Goal: Information Seeking & Learning: Learn about a topic

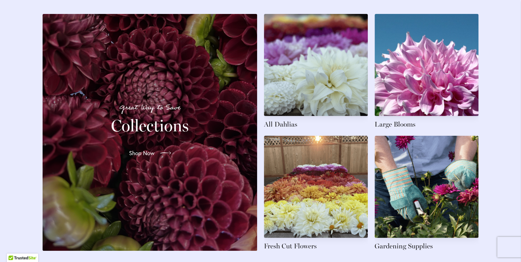
scroll to position [1027, 0]
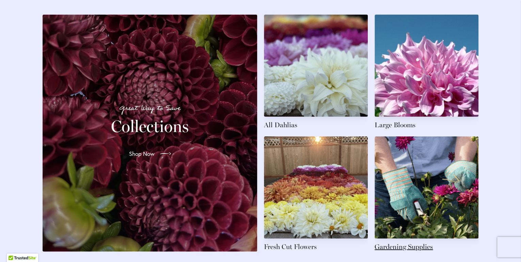
click at [402, 182] on link at bounding box center [426, 193] width 104 height 115
click at [305, 86] on link at bounding box center [316, 72] width 104 height 115
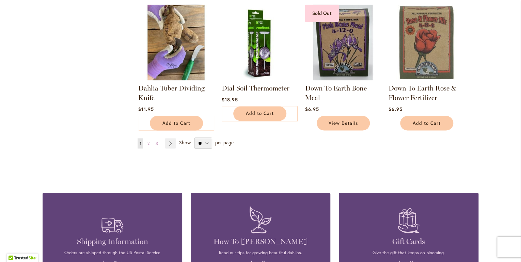
scroll to position [528, 0]
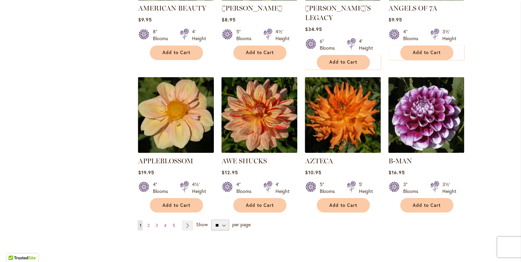
scroll to position [534, 0]
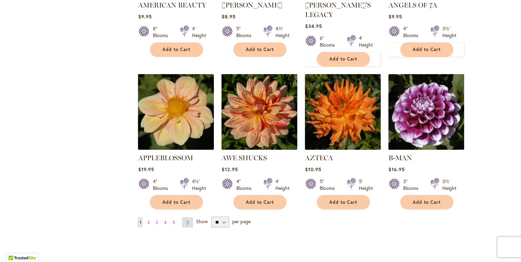
click at [184, 217] on link "Page Next" at bounding box center [187, 222] width 11 height 10
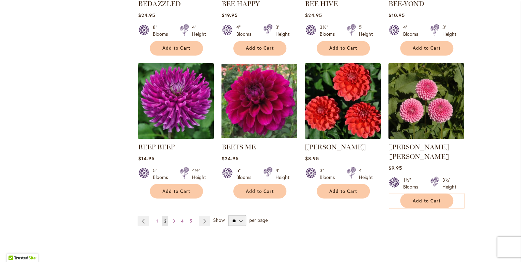
scroll to position [539, 0]
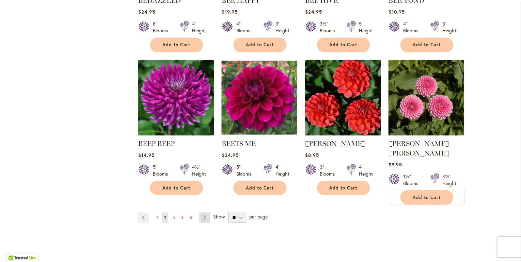
click at [202, 212] on link "Page Next" at bounding box center [204, 217] width 11 height 10
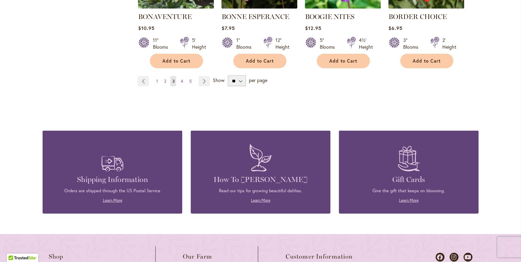
scroll to position [667, 0]
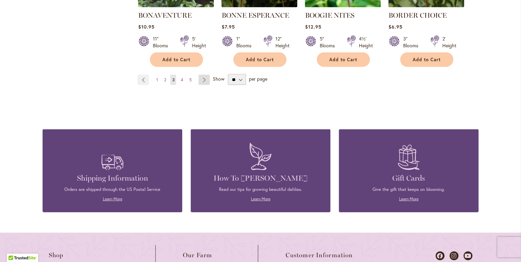
click at [203, 75] on link "Page Next" at bounding box center [203, 80] width 11 height 10
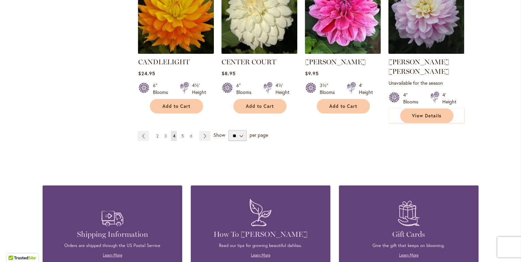
scroll to position [631, 0]
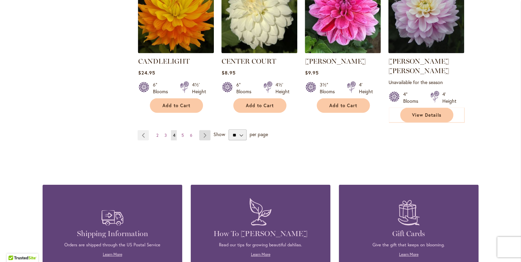
click at [203, 130] on link "Page Next" at bounding box center [204, 135] width 11 height 10
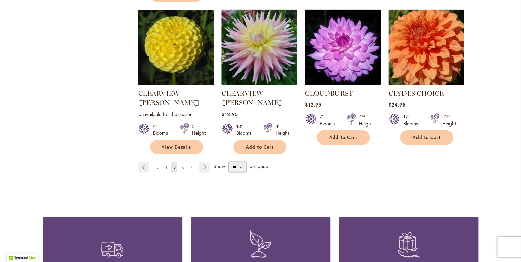
scroll to position [609, 0]
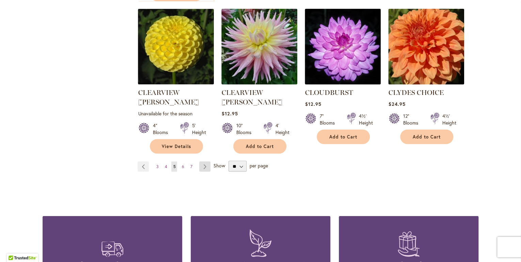
click at [203, 161] on link "Page Next" at bounding box center [204, 166] width 11 height 10
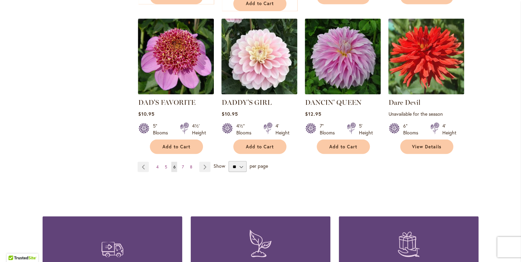
scroll to position [599, 0]
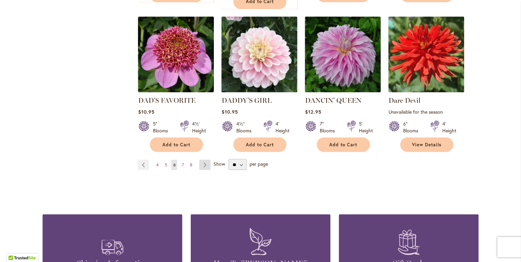
click at [203, 161] on link "Page Next" at bounding box center [204, 165] width 11 height 10
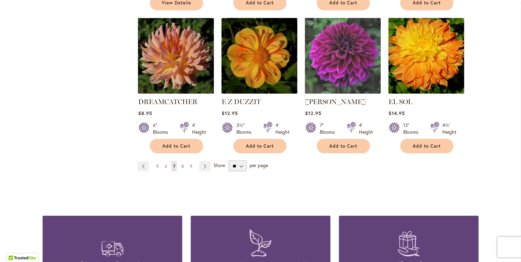
scroll to position [604, 0]
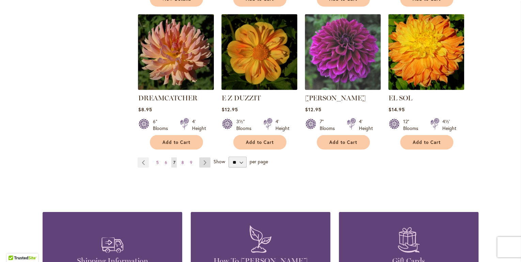
click at [203, 157] on link "Page Next" at bounding box center [204, 162] width 11 height 10
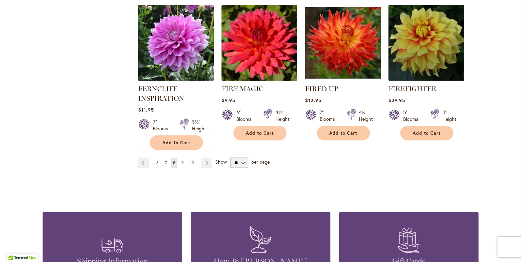
scroll to position [608, 0]
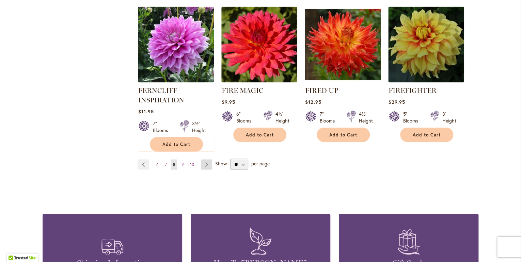
click at [206, 163] on link "Page Next" at bounding box center [206, 164] width 11 height 10
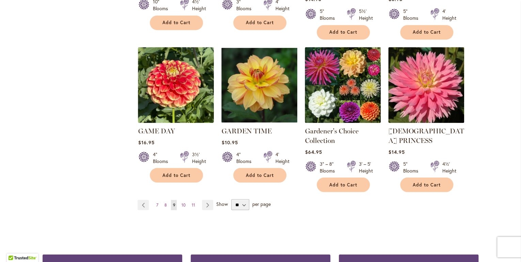
scroll to position [584, 0]
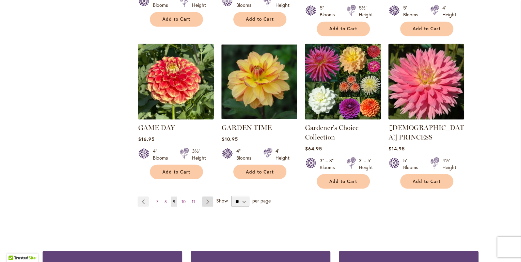
click at [207, 196] on link "Page Next" at bounding box center [207, 201] width 11 height 10
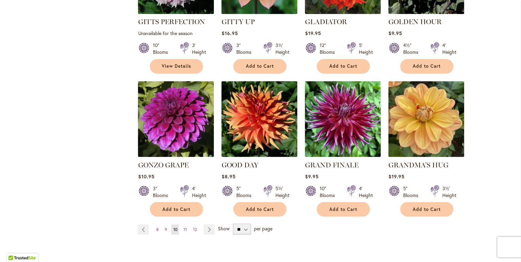
scroll to position [528, 0]
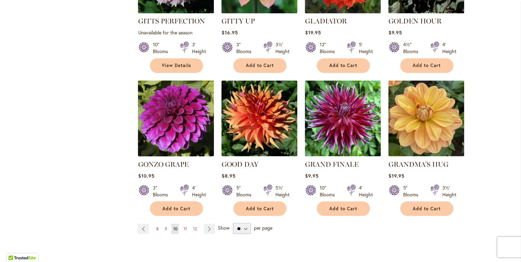
click at [180, 97] on img at bounding box center [176, 119] width 80 height 80
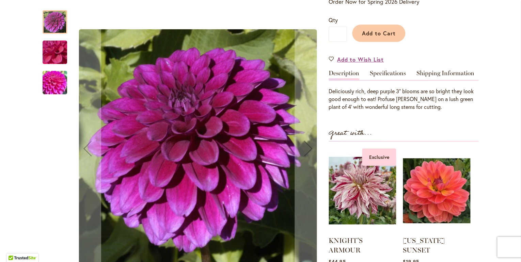
scroll to position [155, 0]
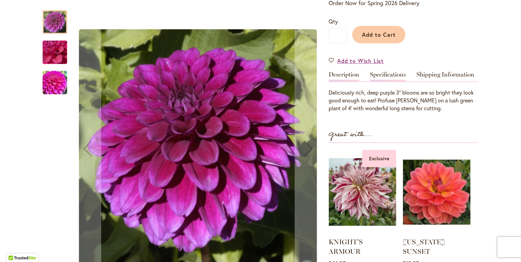
click at [383, 74] on link "Specifications" at bounding box center [388, 76] width 36 height 10
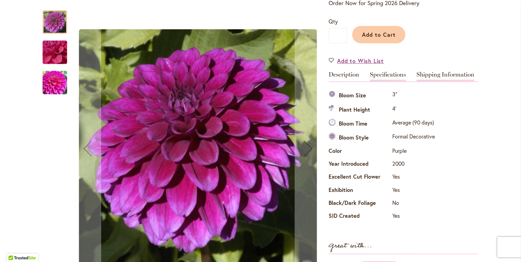
click at [432, 74] on link "Shipping Information" at bounding box center [445, 76] width 58 height 10
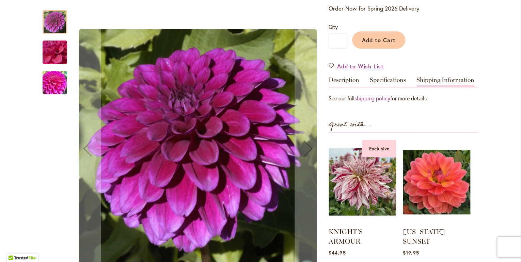
scroll to position [147, 0]
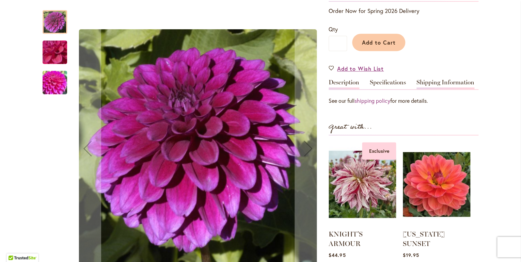
click at [343, 81] on link "Description" at bounding box center [343, 84] width 31 height 10
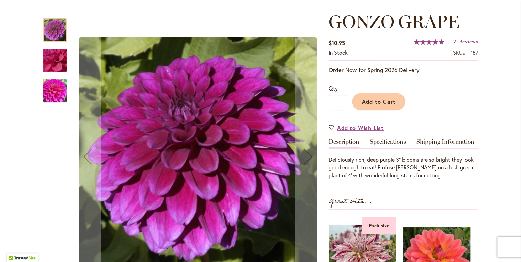
scroll to position [86, 0]
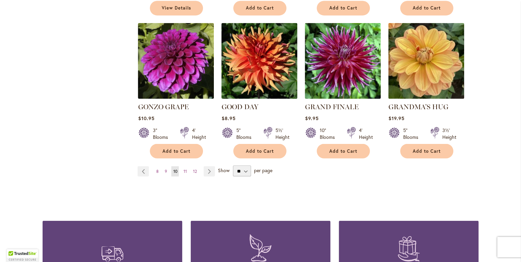
scroll to position [590, 0]
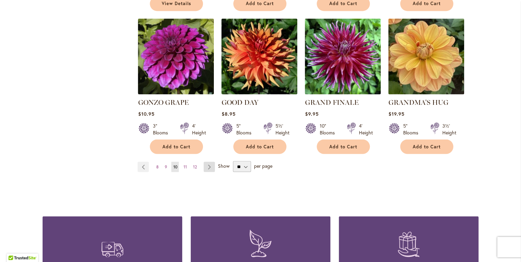
click at [209, 162] on link "Page Next" at bounding box center [208, 167] width 11 height 10
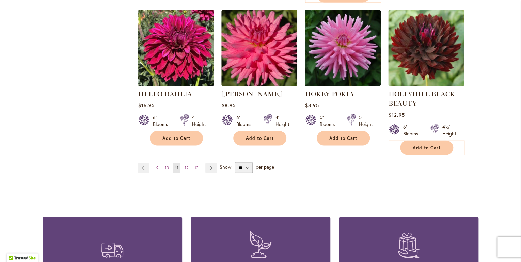
scroll to position [616, 0]
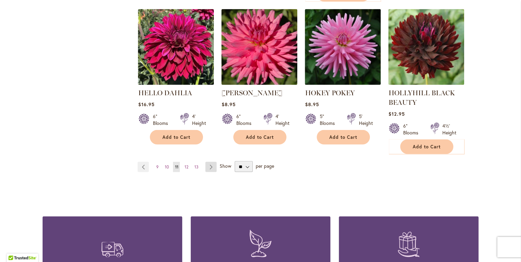
click at [211, 165] on link "Page Next" at bounding box center [210, 167] width 11 height 10
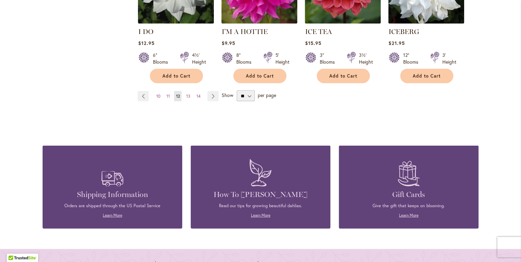
scroll to position [660, 0]
click at [212, 91] on link "Page Next" at bounding box center [212, 96] width 11 height 10
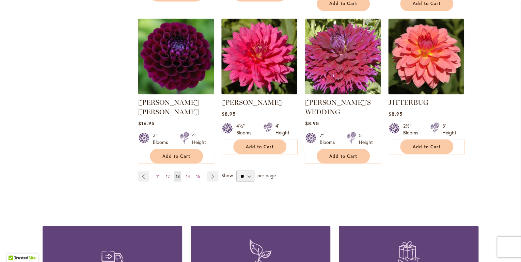
scroll to position [598, 0]
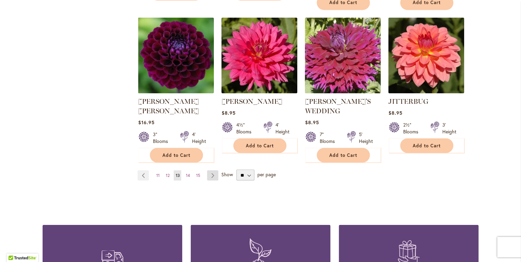
click at [211, 170] on link "Page Next" at bounding box center [212, 175] width 11 height 10
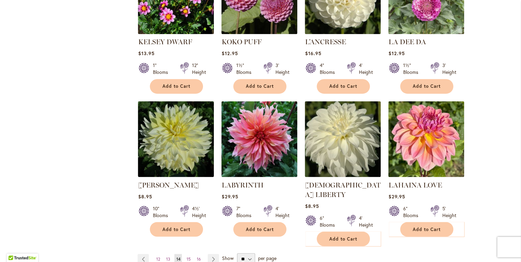
scroll to position [504, 0]
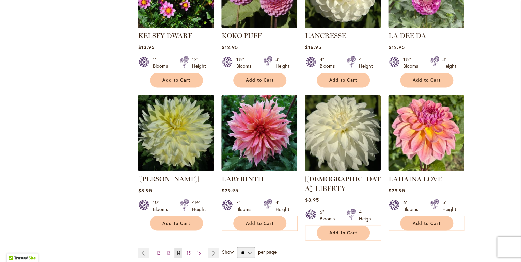
click at [175, 124] on img at bounding box center [176, 133] width 80 height 80
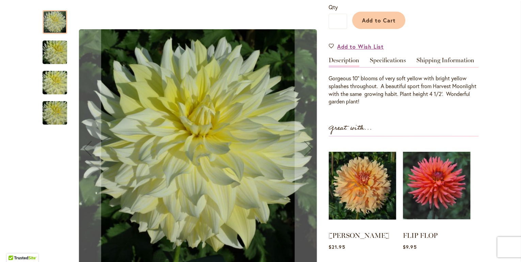
scroll to position [172, 0]
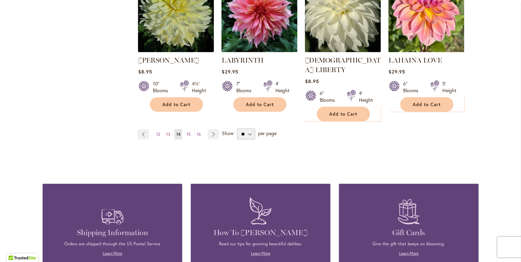
scroll to position [623, 0]
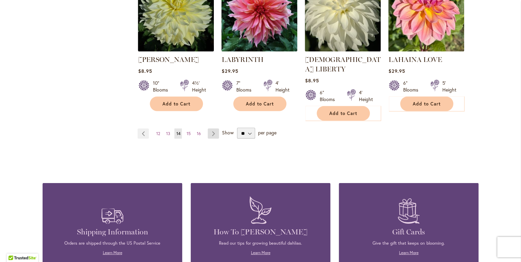
click at [212, 128] on link "Page Next" at bounding box center [213, 133] width 11 height 10
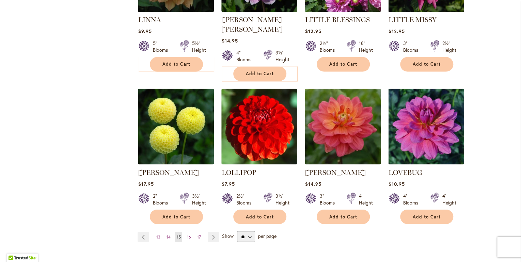
scroll to position [533, 0]
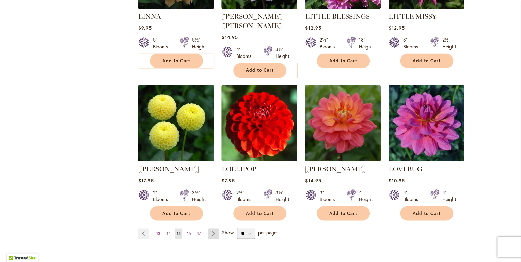
click at [209, 228] on link "Page Next" at bounding box center [213, 233] width 11 height 10
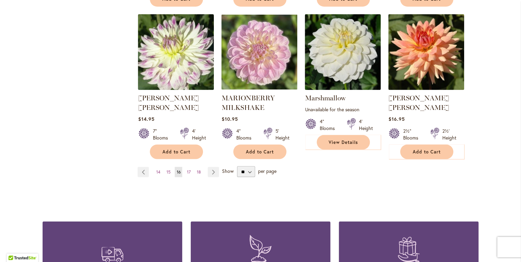
scroll to position [595, 0]
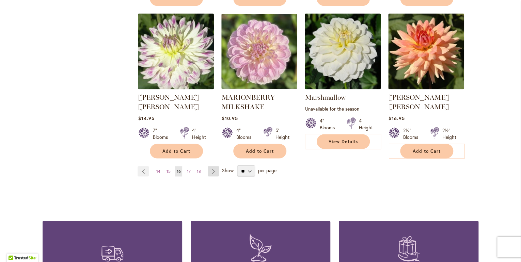
click at [211, 166] on link "Page Next" at bounding box center [213, 171] width 11 height 10
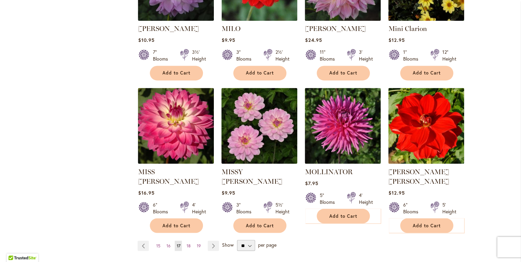
scroll to position [588, 0]
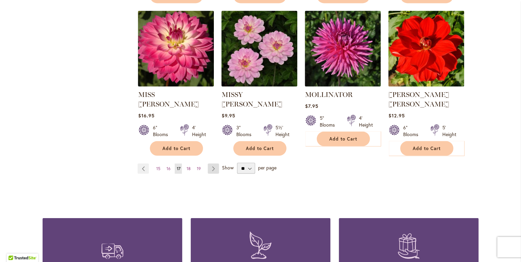
click at [212, 163] on link "Page Next" at bounding box center [213, 168] width 11 height 10
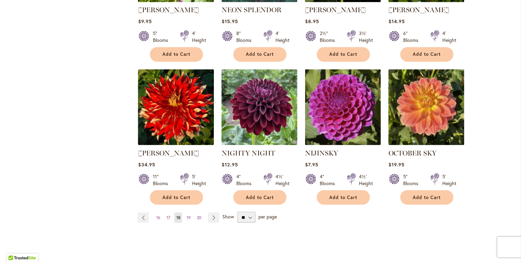
scroll to position [541, 0]
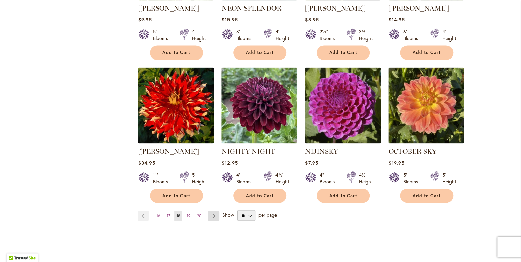
click at [214, 211] on link "Page Next" at bounding box center [213, 216] width 11 height 10
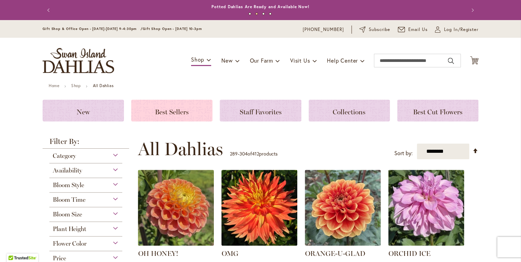
click span "Best Sellers"
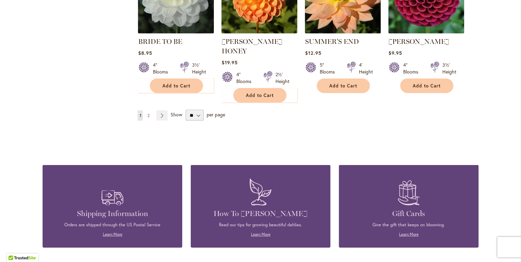
scroll to position [618, 0]
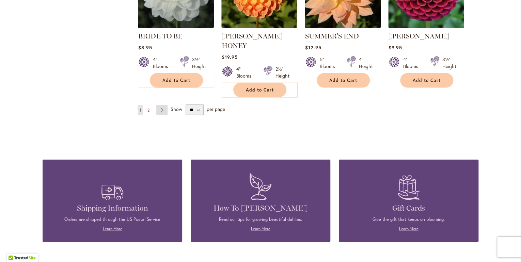
click at [162, 105] on link "Page Next" at bounding box center [161, 110] width 11 height 10
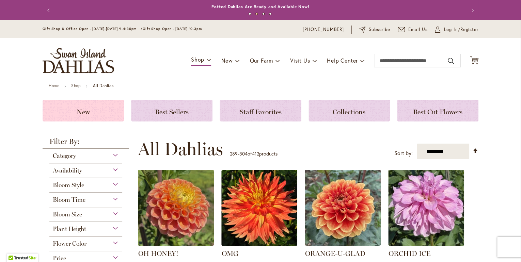
click at [81, 108] on span "New" at bounding box center [83, 112] width 13 height 8
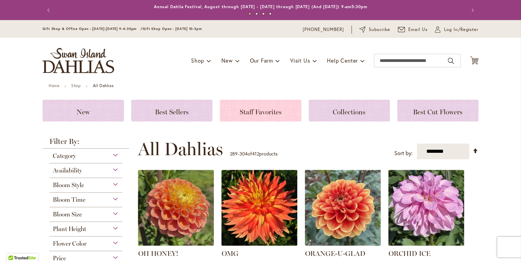
click at [268, 109] on span "Staff Favorites" at bounding box center [261, 112] width 42 height 8
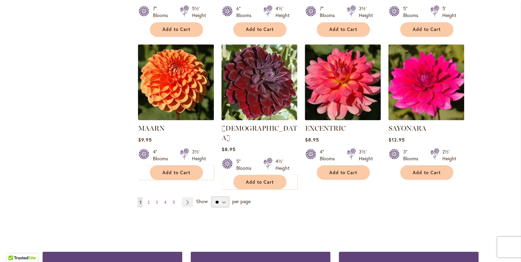
scroll to position [526, 0]
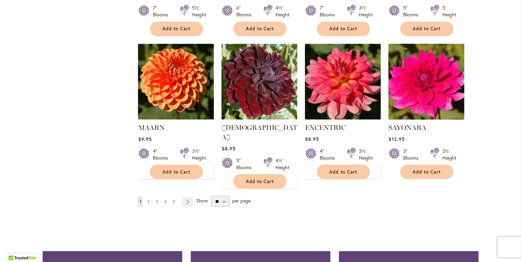
click at [421, 79] on img at bounding box center [426, 82] width 80 height 80
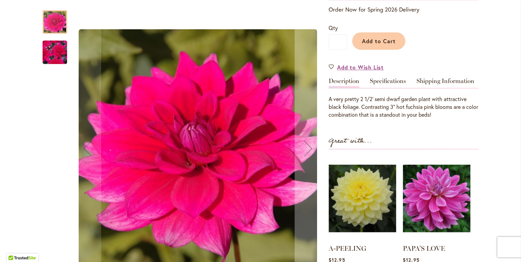
scroll to position [147, 0]
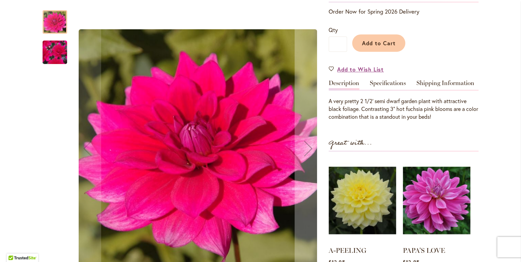
click at [53, 50] on img "SAYONARA" at bounding box center [54, 52] width 49 height 44
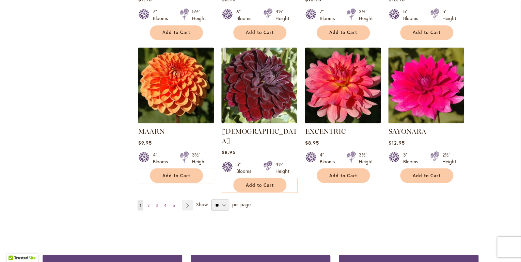
scroll to position [526, 0]
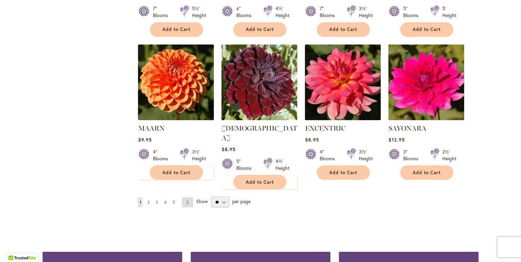
click at [186, 197] on link "Page Next" at bounding box center [187, 202] width 11 height 10
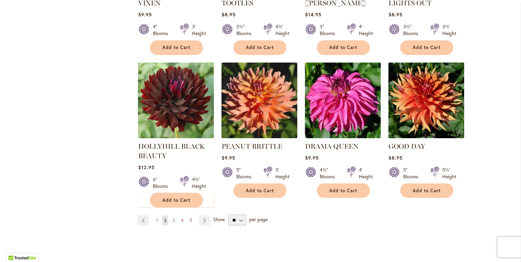
scroll to position [508, 0]
click at [202, 215] on link "Page Next" at bounding box center [204, 220] width 11 height 10
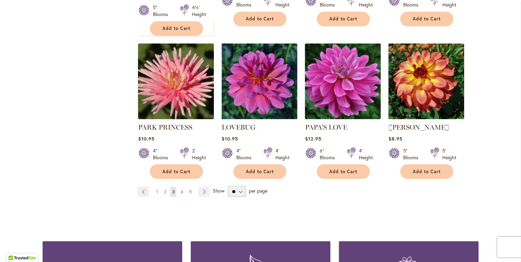
scroll to position [539, 0]
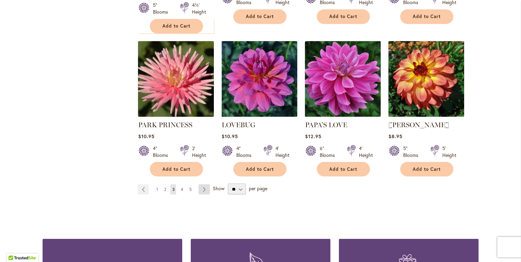
click at [203, 184] on link "Page Next" at bounding box center [203, 189] width 11 height 10
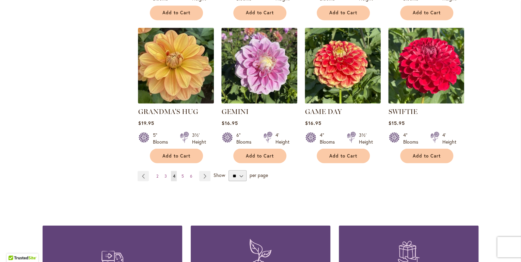
scroll to position [543, 0]
click at [203, 170] on link "Page Next" at bounding box center [204, 175] width 11 height 10
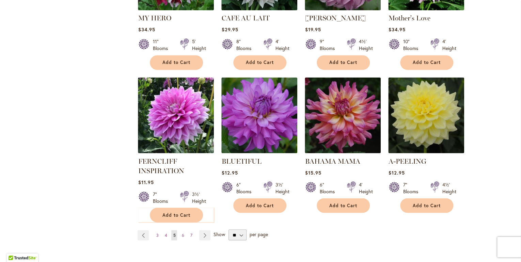
scroll to position [493, 0]
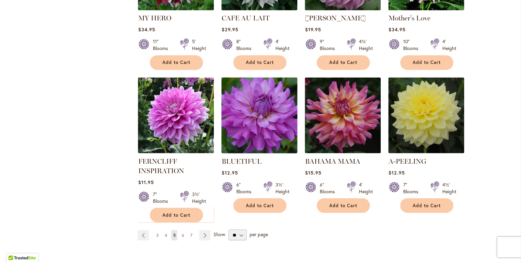
click at [251, 99] on img at bounding box center [259, 115] width 80 height 80
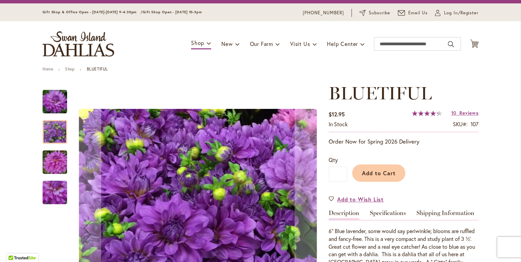
scroll to position [15, 0]
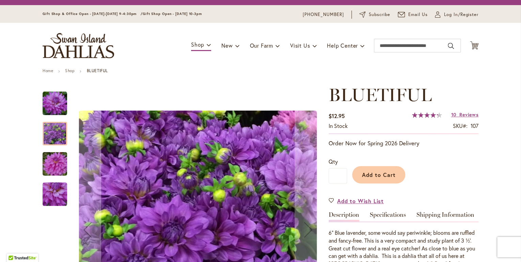
click at [56, 96] on img "Bluetiful" at bounding box center [55, 103] width 25 height 25
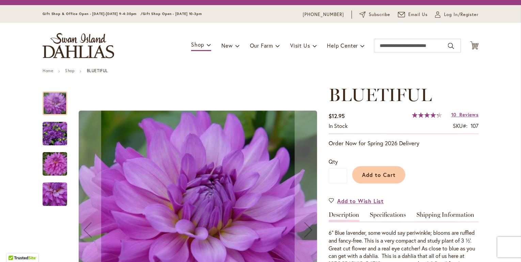
click at [51, 125] on img "Bluetiful" at bounding box center [55, 133] width 25 height 25
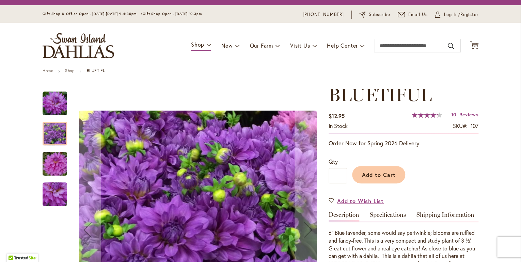
click at [53, 157] on img "Bluetiful" at bounding box center [54, 164] width 49 height 33
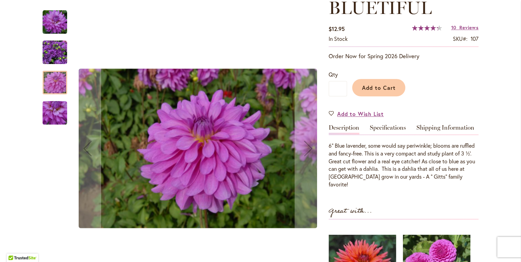
scroll to position [102, 0]
click at [58, 110] on img "Bluetiful" at bounding box center [55, 113] width 25 height 25
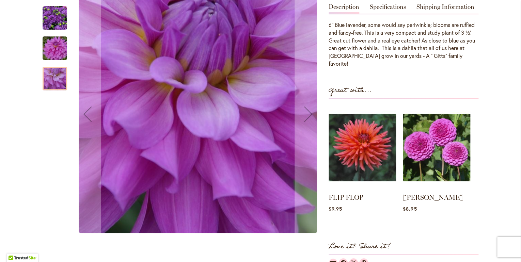
scroll to position [224, 0]
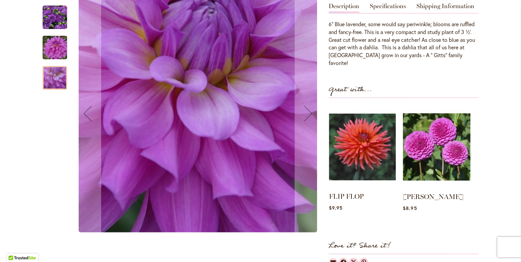
click at [346, 142] on img at bounding box center [362, 146] width 67 height 83
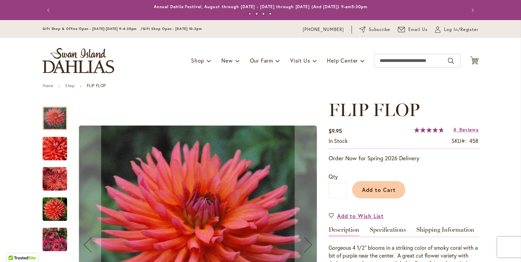
click at [54, 177] on img "FLIP FLOP" at bounding box center [55, 179] width 25 height 25
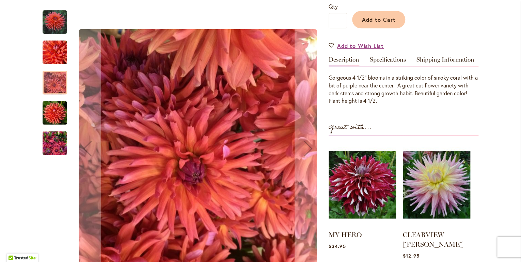
scroll to position [174, 0]
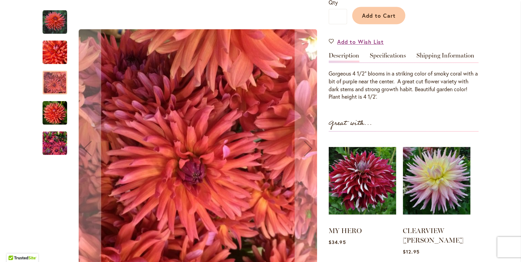
click at [47, 142] on img "FLIP FLOP" at bounding box center [55, 143] width 25 height 33
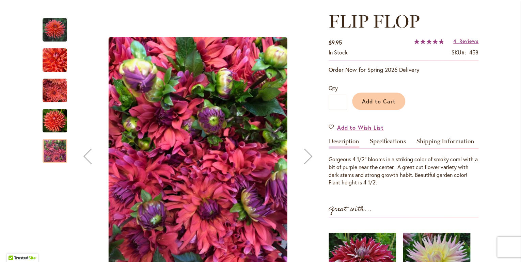
scroll to position [88, 0]
click at [60, 64] on img "FLIP FLOP" at bounding box center [55, 60] width 25 height 25
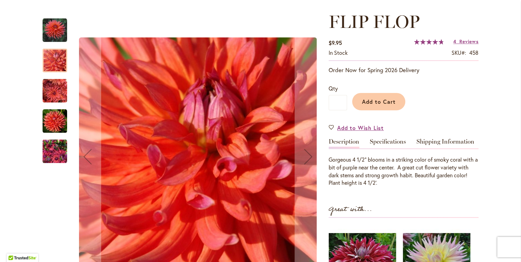
click at [57, 30] on img "FLIP FLOP" at bounding box center [55, 30] width 25 height 25
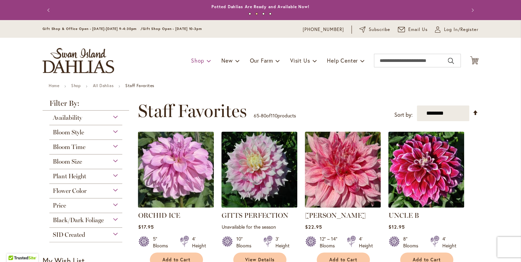
click at [207, 60] on span at bounding box center [209, 60] width 4 height 11
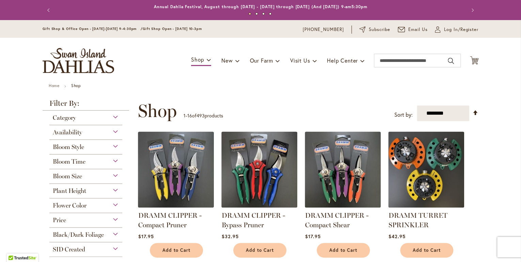
click at [212, 60] on ul "Shop Dahlia Tubers Collections Fresh Cut Dahlias Gardening Supplies Gift Cards …" at bounding box center [278, 60] width 174 height 13
click at [207, 60] on span at bounding box center [209, 59] width 4 height 11
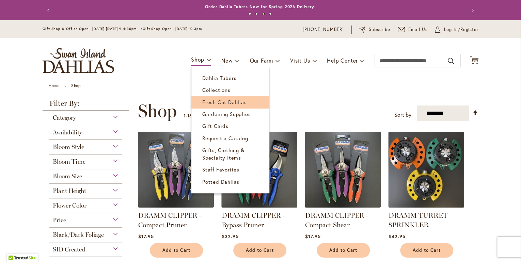
click at [239, 105] on span "Fresh Cut Dahlias" at bounding box center [224, 102] width 45 height 7
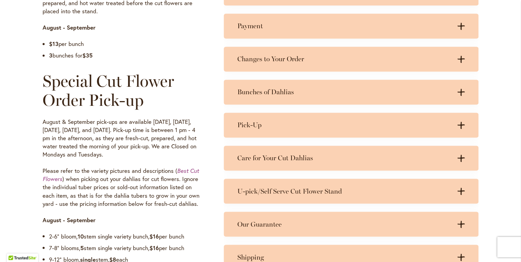
scroll to position [460, 0]
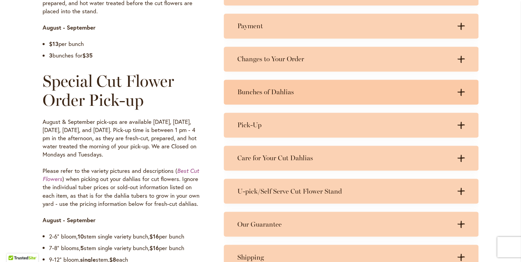
click at [458, 90] on icon at bounding box center [460, 91] width 7 height 7
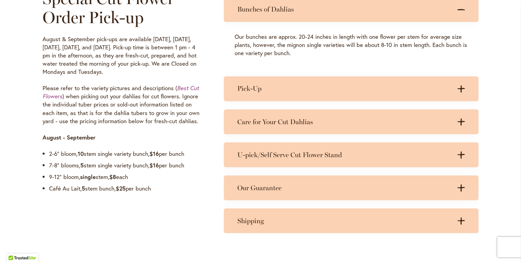
scroll to position [544, 0]
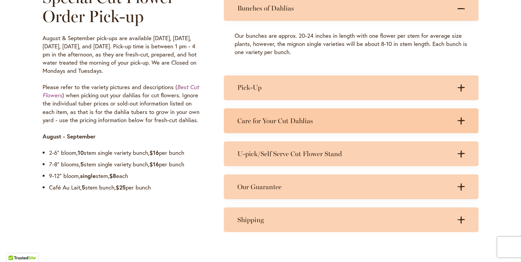
click at [460, 116] on div "Care for Your Cut Dahlias .cls-1 { fill: #3c2616; stroke-width: 0px; } .cls-1 {…" at bounding box center [351, 120] width 255 height 25
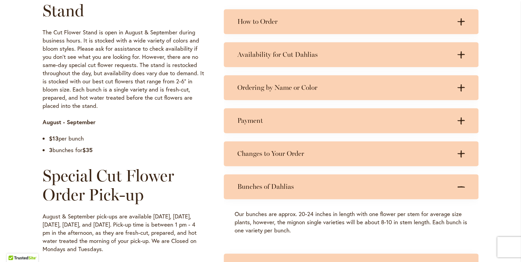
scroll to position [363, 0]
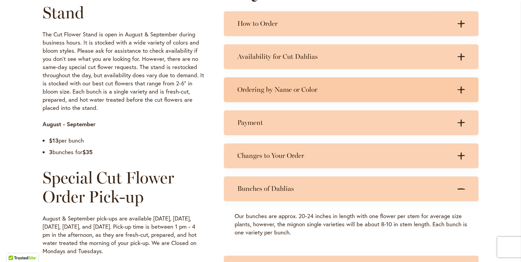
click at [465, 88] on div "Ordering by Name or Color .cls-1 { fill: #3c2616; stroke-width: 0px; } .cls-1 {…" at bounding box center [351, 89] width 255 height 25
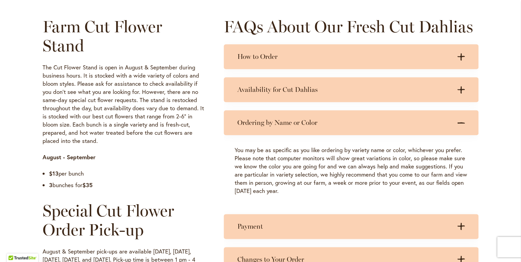
scroll to position [330, 0]
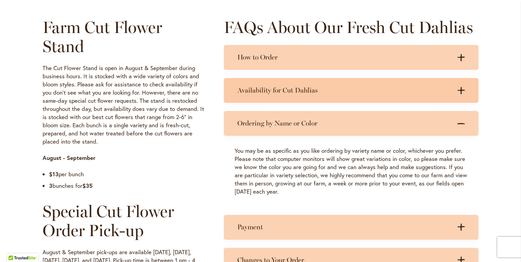
click at [461, 87] on icon ".cls-1 { fill: #3c2616; stroke-width: 0px; }" at bounding box center [460, 90] width 7 height 7
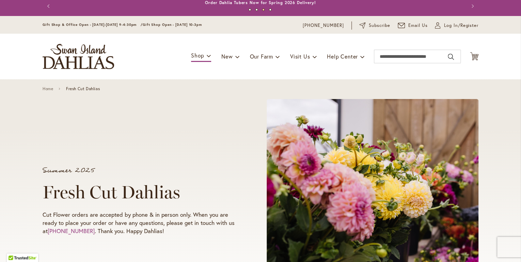
scroll to position [0, 0]
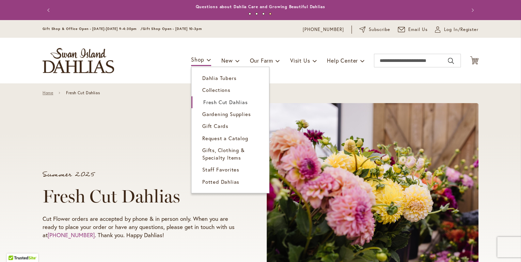
click at [45, 92] on link "Home" at bounding box center [48, 93] width 11 height 5
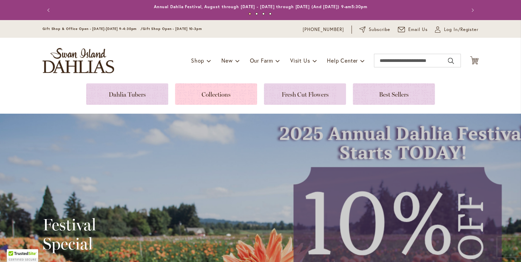
click at [216, 91] on link at bounding box center [216, 93] width 82 height 21
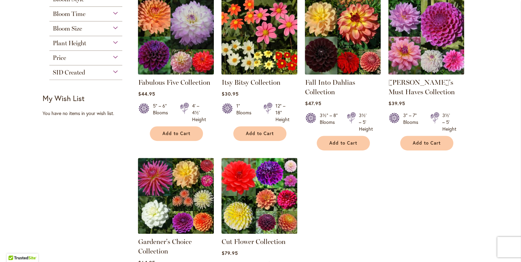
scroll to position [133, 0]
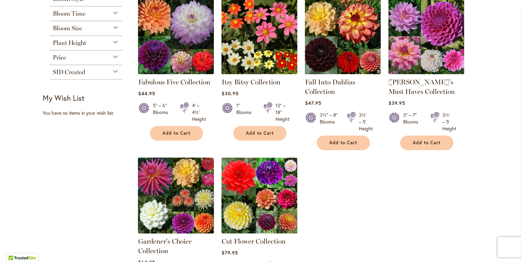
click at [165, 193] on img at bounding box center [176, 196] width 80 height 80
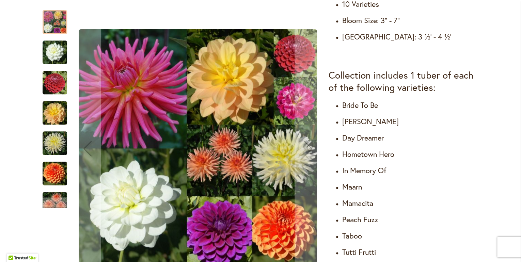
scroll to position [358, 0]
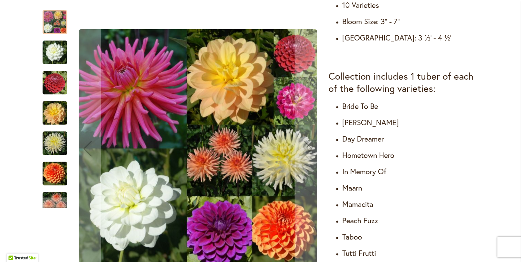
click at [221, 155] on div "Gardener's Choice Collection" at bounding box center [198, 148] width 248 height 290
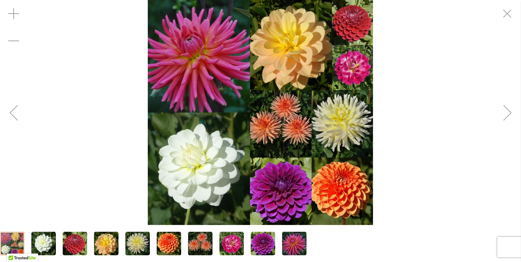
click at [511, 110] on div "Next" at bounding box center [506, 112] width 27 height 27
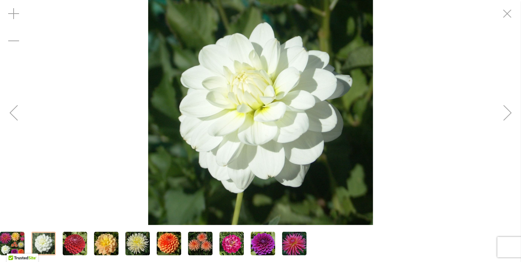
click at [509, 111] on div "Next" at bounding box center [506, 112] width 27 height 27
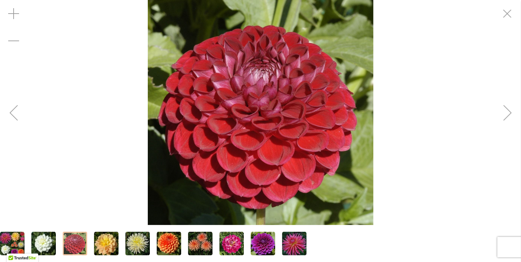
click at [512, 110] on div "Next" at bounding box center [506, 112] width 27 height 27
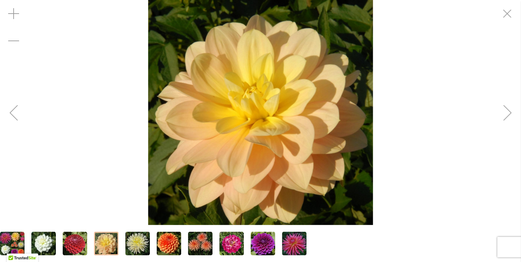
click at [507, 115] on div "Next" at bounding box center [506, 112] width 27 height 27
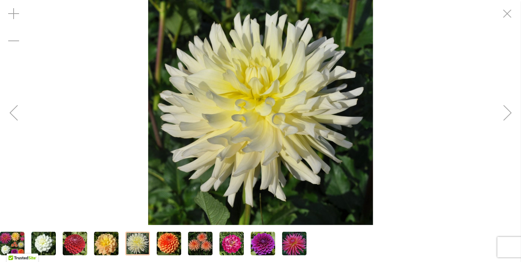
click at [510, 109] on div "Next" at bounding box center [506, 112] width 27 height 27
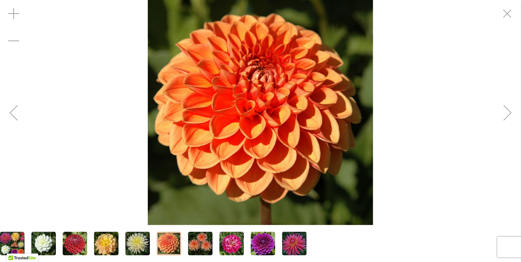
click at [510, 112] on div "Next" at bounding box center [506, 112] width 27 height 27
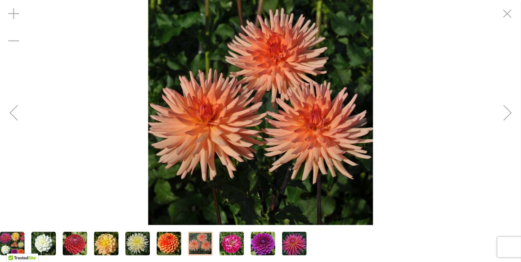
click at [508, 114] on div "Next" at bounding box center [506, 112] width 27 height 27
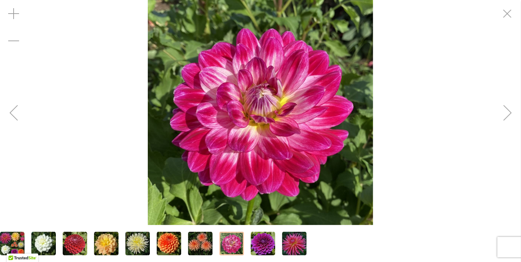
click at [510, 112] on div "Next" at bounding box center [506, 112] width 27 height 27
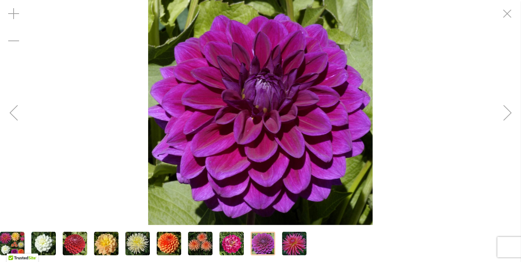
click at [510, 112] on div "Next" at bounding box center [506, 112] width 27 height 27
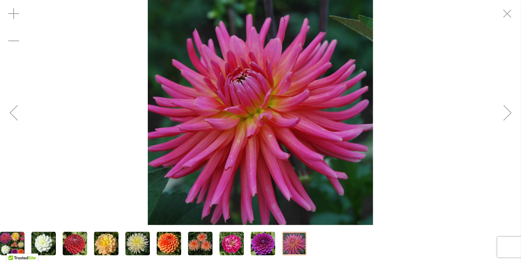
click at [507, 115] on div "Next" at bounding box center [506, 112] width 27 height 27
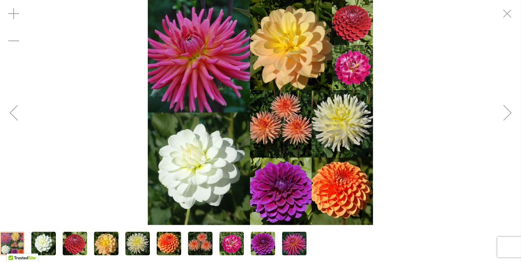
click at [284, 207] on img "Gardener's Choice Collection" at bounding box center [260, 112] width 225 height 225
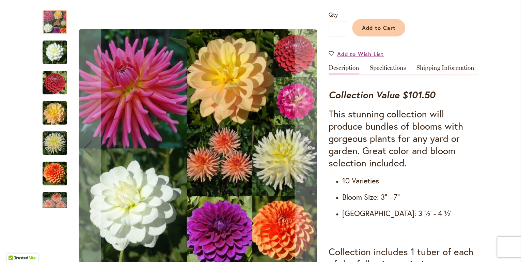
scroll to position [181, 0]
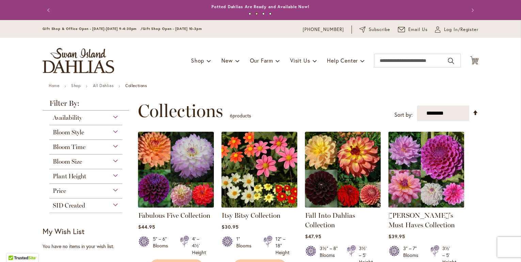
click at [120, 129] on div "Bloom Style" at bounding box center [85, 130] width 73 height 11
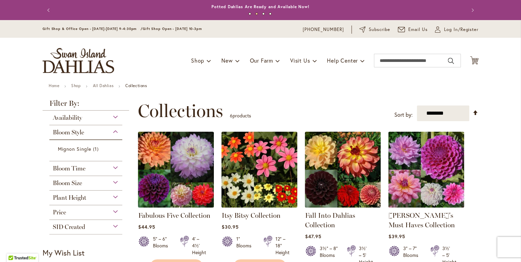
click at [118, 128] on div "Bloom Style" at bounding box center [85, 130] width 73 height 11
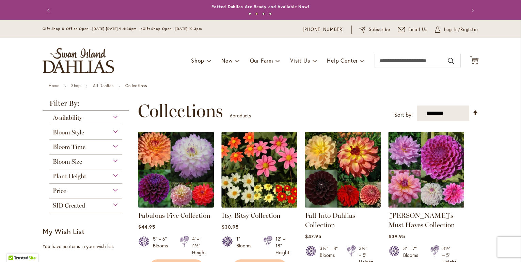
click at [119, 117] on div "Availability" at bounding box center [85, 116] width 73 height 11
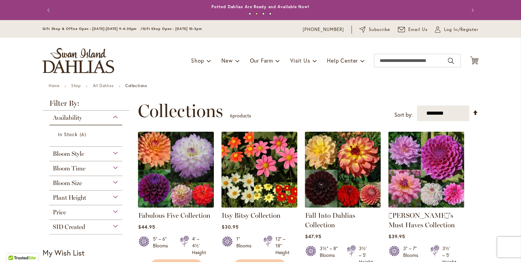
click at [119, 113] on div "Availability" at bounding box center [85, 116] width 73 height 11
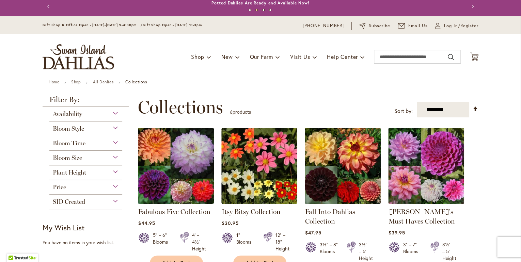
scroll to position [3, 0]
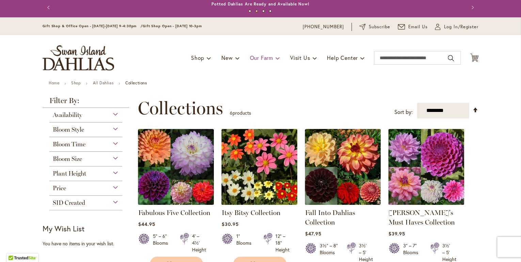
click at [257, 59] on span "Our Farm" at bounding box center [260, 57] width 23 height 7
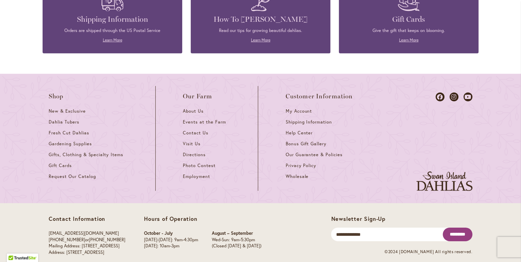
scroll to position [924, 0]
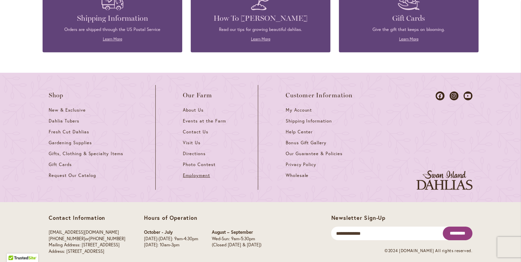
click at [202, 175] on span "Employment" at bounding box center [196, 176] width 27 height 6
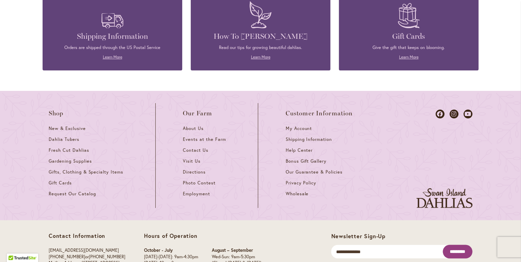
scroll to position [1833, 0]
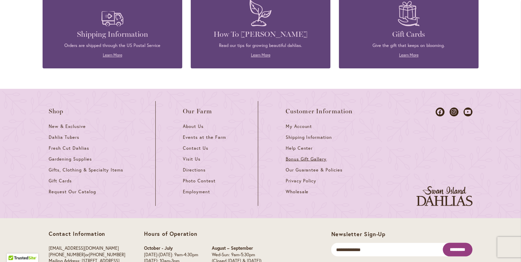
click at [314, 156] on span "Bonus Gift Gallery" at bounding box center [305, 159] width 41 height 6
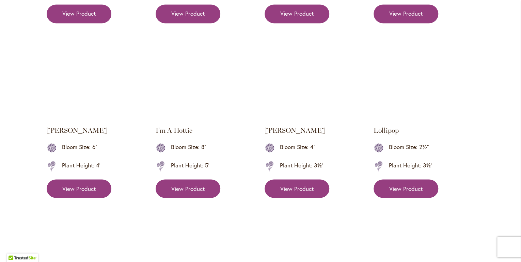
scroll to position [523, 0]
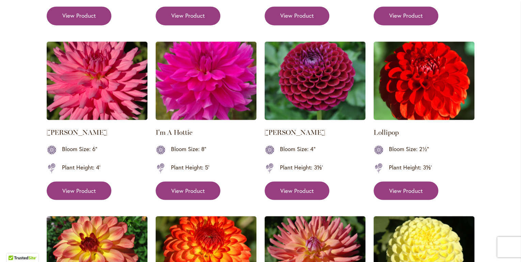
click at [212, 83] on img at bounding box center [206, 81] width 101 height 78
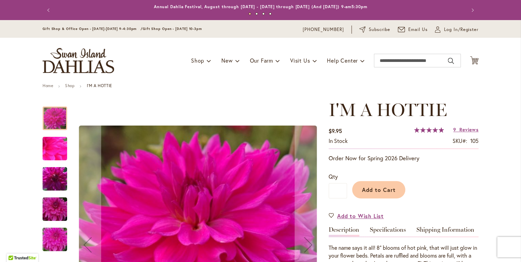
click at [54, 174] on img "I'm A Hottie" at bounding box center [54, 179] width 49 height 33
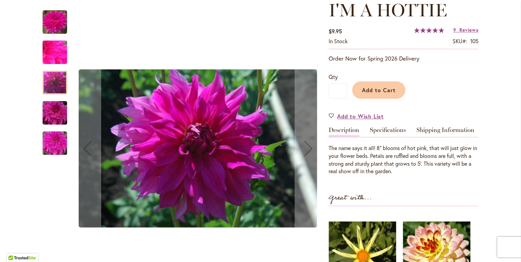
scroll to position [102, 0]
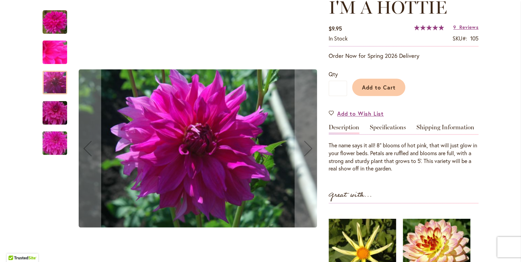
click at [47, 150] on img "I'm A Hottie" at bounding box center [54, 143] width 49 height 37
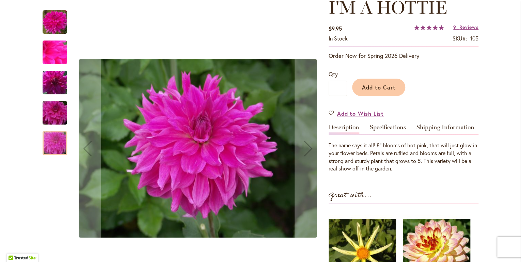
click at [51, 27] on img "I'm A Hottie" at bounding box center [55, 22] width 25 height 25
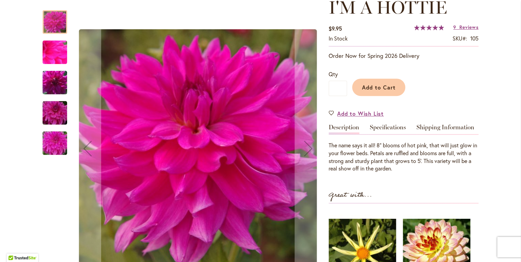
click at [49, 59] on img "I'm A Hottie" at bounding box center [54, 52] width 49 height 37
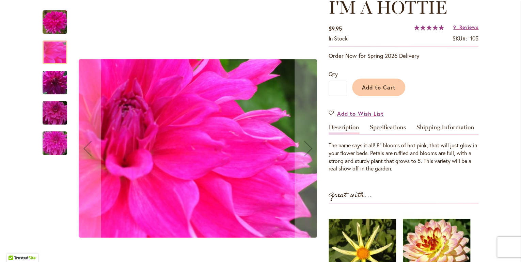
click at [48, 60] on div at bounding box center [55, 51] width 25 height 23
click at [48, 29] on img "I'm A Hottie" at bounding box center [55, 22] width 25 height 25
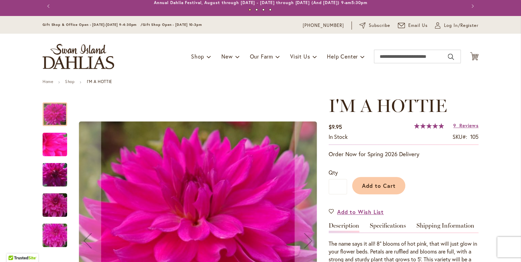
scroll to position [0, 0]
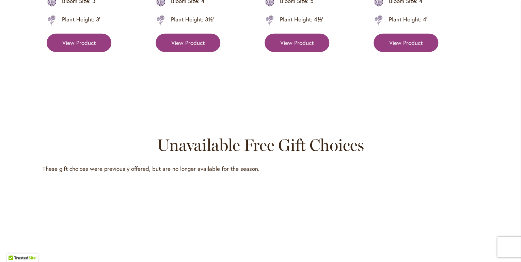
scroll to position [1028, 0]
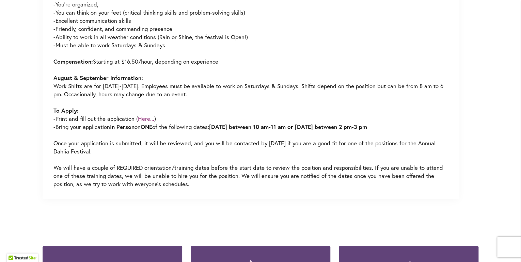
scroll to position [1573, 0]
